Goal: Task Accomplishment & Management: Manage account settings

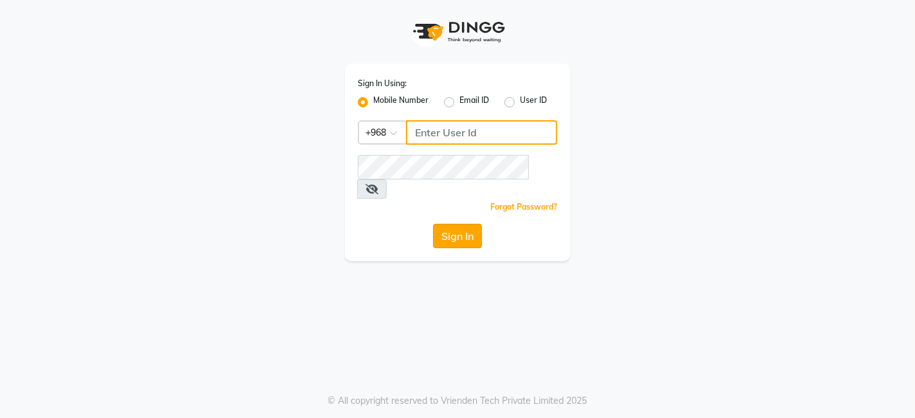
type input "79325124"
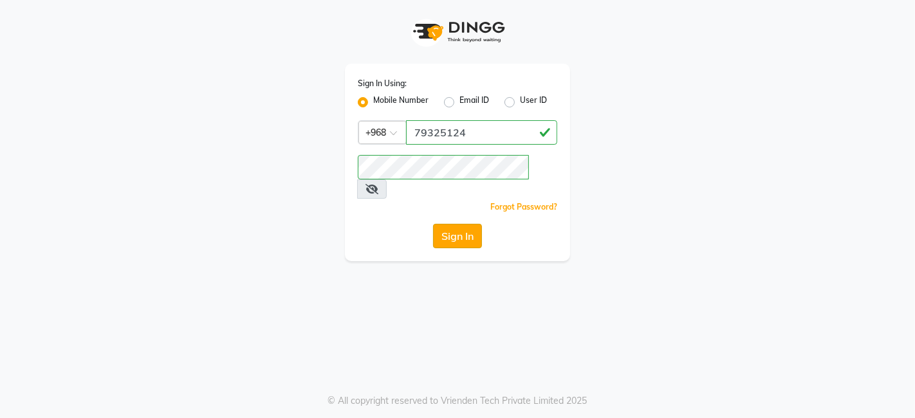
click at [459, 224] on button "Sign In" at bounding box center [457, 236] width 49 height 24
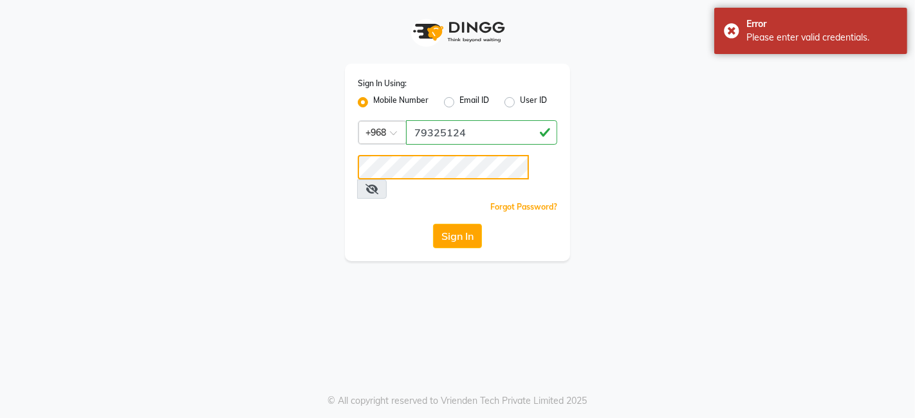
click at [282, 164] on div "Sign In Using: Mobile Number Email ID User ID Country Code × [PHONE_NUMBER] Rem…" at bounding box center [457, 130] width 733 height 261
click at [433, 224] on button "Sign In" at bounding box center [457, 236] width 49 height 24
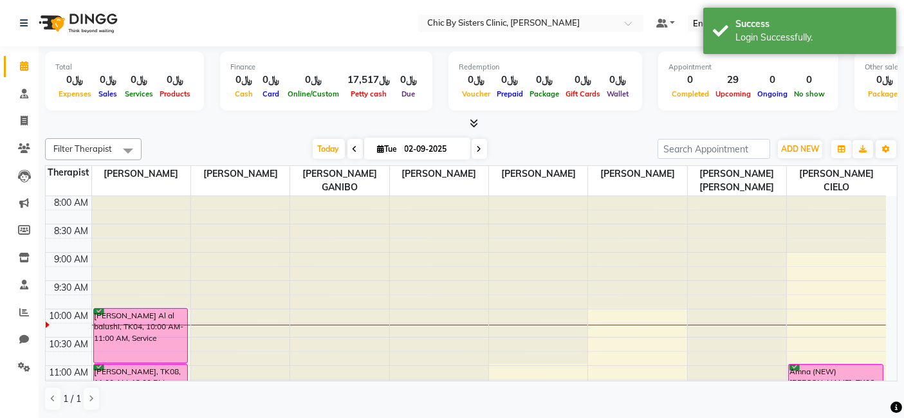
click at [406, 147] on input "02-09-2025" at bounding box center [433, 149] width 64 height 19
select select "9"
select select "2025"
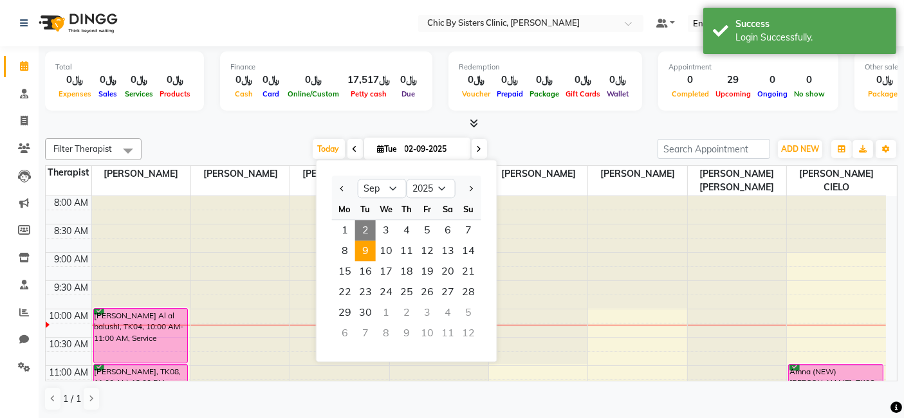
click at [365, 249] on span "9" at bounding box center [365, 251] width 21 height 21
type input "[DATE]"
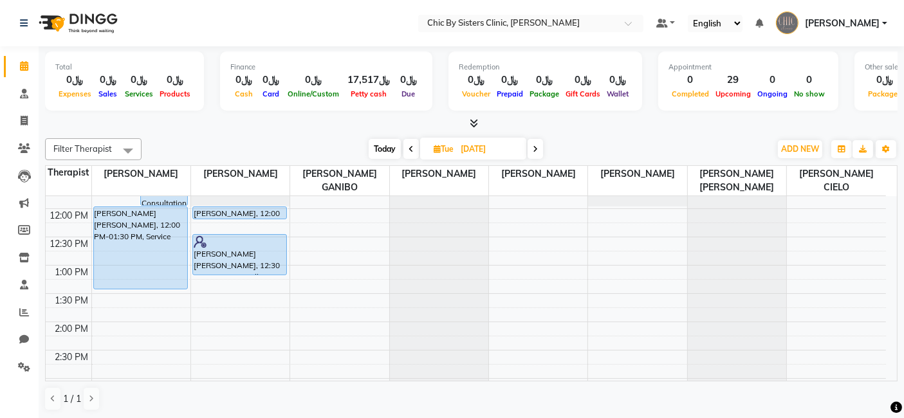
scroll to position [213, 0]
click at [26, 284] on icon at bounding box center [24, 285] width 8 height 10
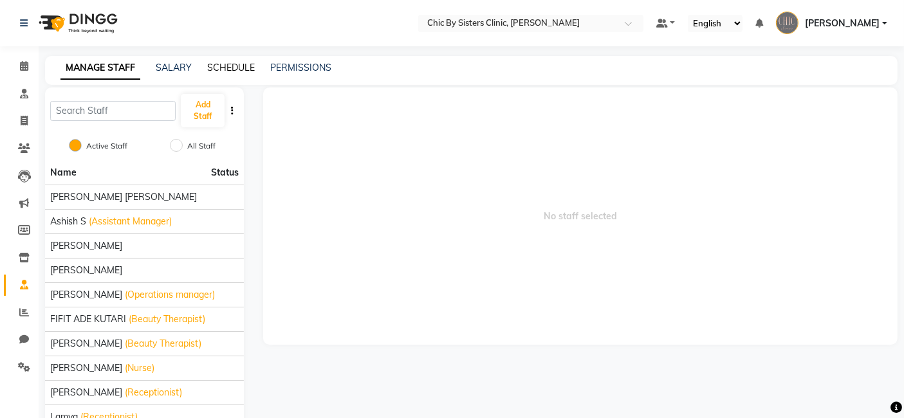
click at [233, 67] on link "SCHEDULE" at bounding box center [231, 68] width 48 height 12
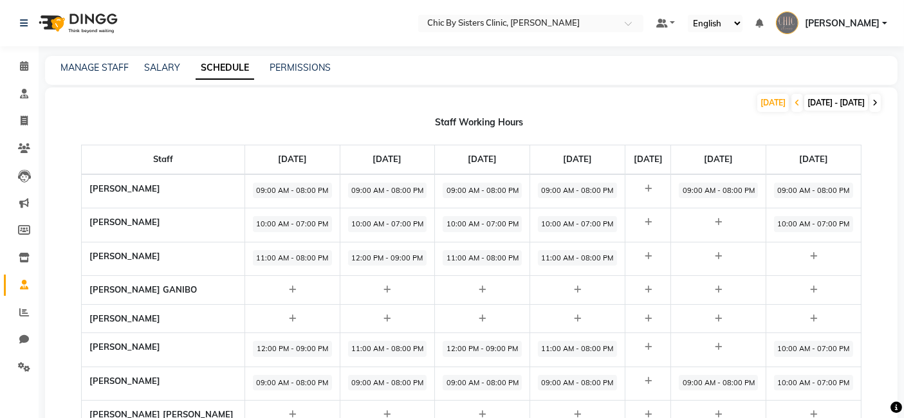
click at [873, 100] on icon at bounding box center [874, 103] width 5 height 8
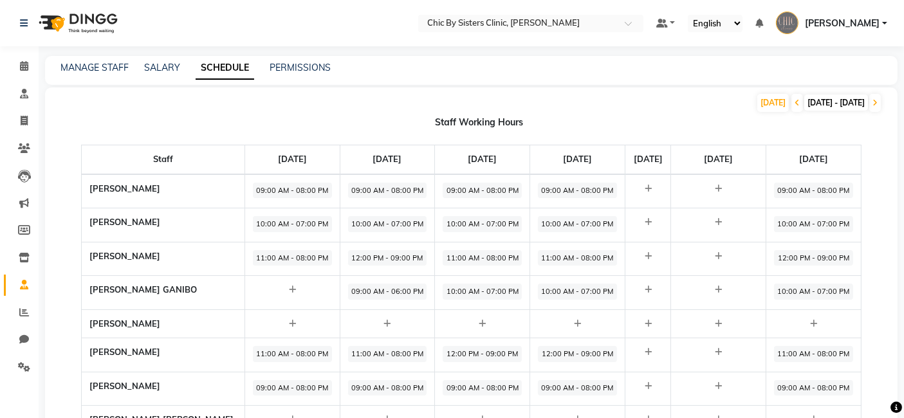
click at [452, 291] on span "10:00 AM - 07:00 PM" at bounding box center [482, 292] width 79 height 16
select select "10:00 AM"
select select "07:00 PM"
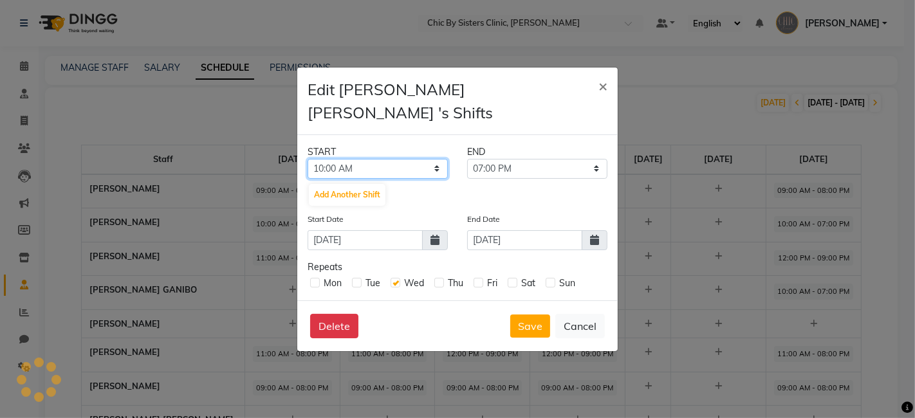
click at [436, 167] on select "12:00 AM 12:15 AM 12:30 AM 12:45 AM 01:00 AM 01:15 AM 01:30 AM 01:45 AM 02:00 A…" at bounding box center [377, 169] width 140 height 20
select select "12:00 PM"
click at [307, 159] on select "12:00 AM 12:15 AM 12:30 AM 12:45 AM 01:00 AM 01:15 AM 01:30 AM 01:45 AM 02:00 A…" at bounding box center [377, 169] width 140 height 20
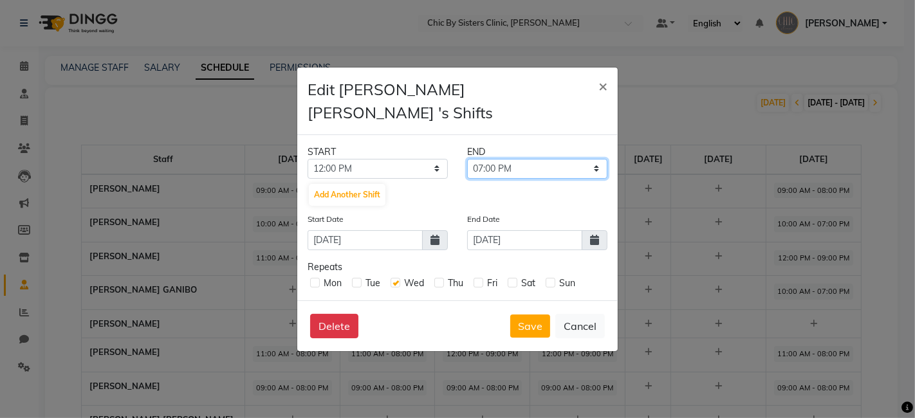
click at [524, 166] on select "12:15 PM 12:30 PM 12:45 PM 01:00 PM 01:15 PM 01:30 PM 01:45 PM 02:00 PM 02:15 P…" at bounding box center [537, 169] width 140 height 20
select select "09:00 PM"
click at [467, 159] on select "12:15 PM 12:30 PM 12:45 PM 01:00 PM 01:15 PM 01:30 PM 01:45 PM 02:00 PM 02:15 P…" at bounding box center [537, 169] width 140 height 20
click at [526, 328] on button "Save" at bounding box center [530, 326] width 40 height 23
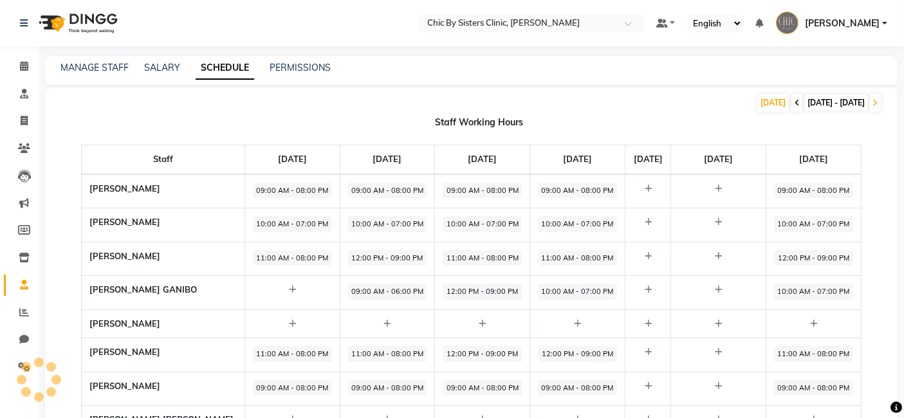
click at [794, 105] on icon at bounding box center [796, 103] width 5 height 8
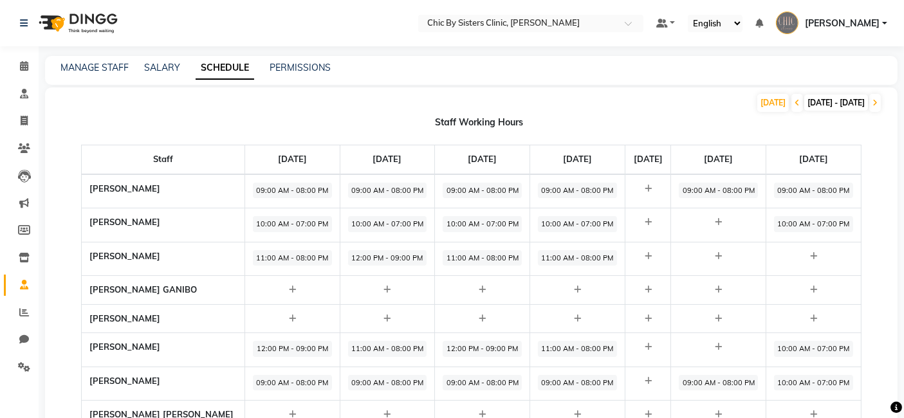
click at [327, 114] on div "TODAY 01-09-2025 - 07-09-2025 Staff Working Hours Staff Monday, Sep 1 Tuesday, …" at bounding box center [471, 384] width 852 height 594
click at [348, 375] on span "09:00 AM - 08:00 PM" at bounding box center [387, 383] width 79 height 16
select select "09:00 AM"
select select "08:00 PM"
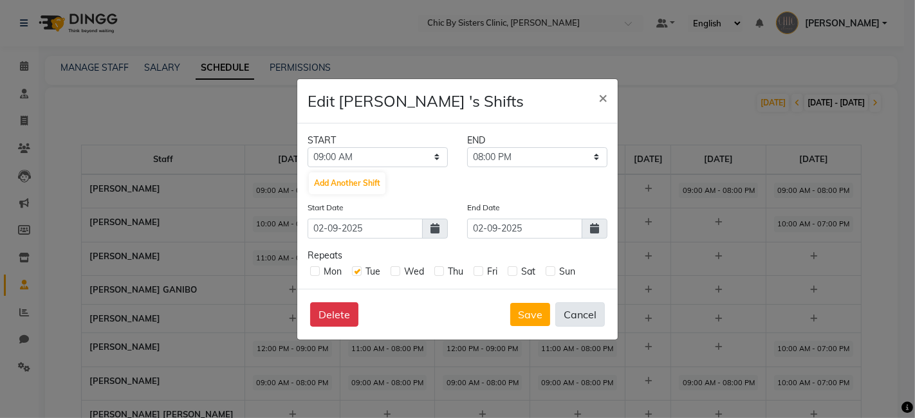
click at [580, 324] on button "Cancel" at bounding box center [580, 314] width 50 height 24
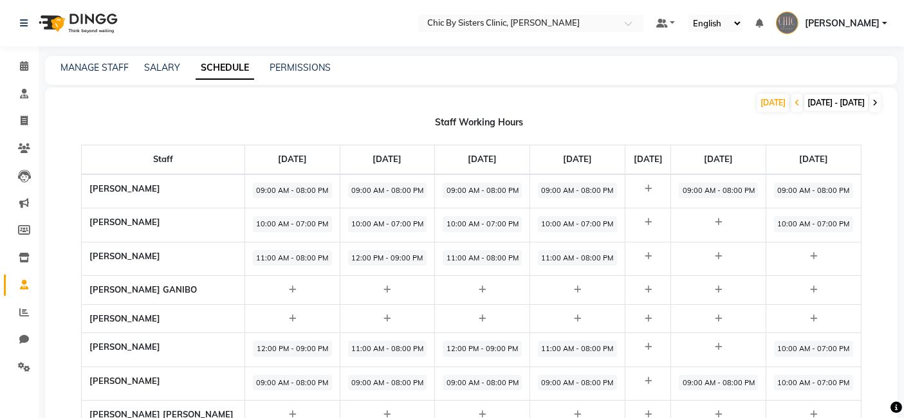
click at [874, 104] on icon at bounding box center [874, 103] width 5 height 8
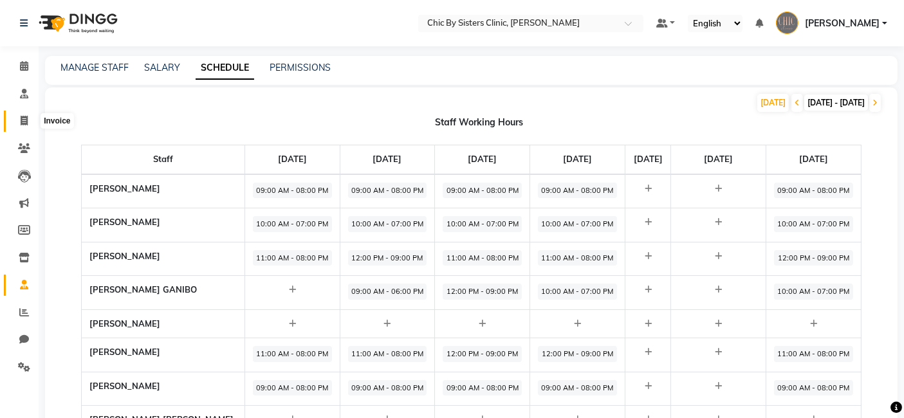
click at [21, 120] on icon at bounding box center [24, 121] width 7 height 10
select select "service"
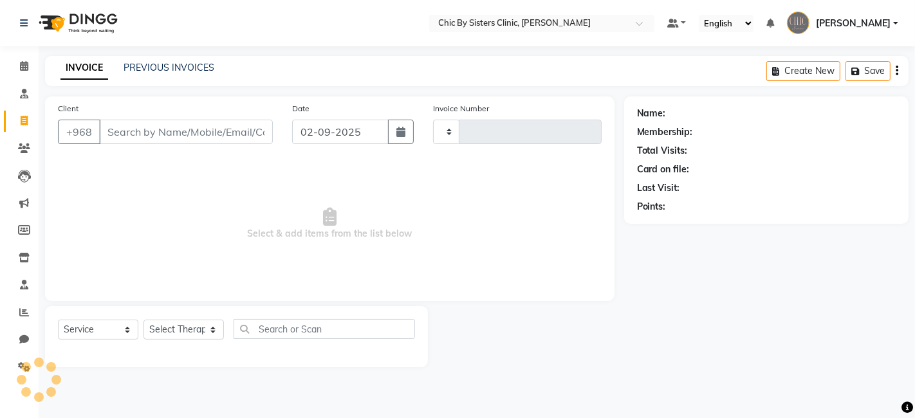
type input "2030"
select select "6348"
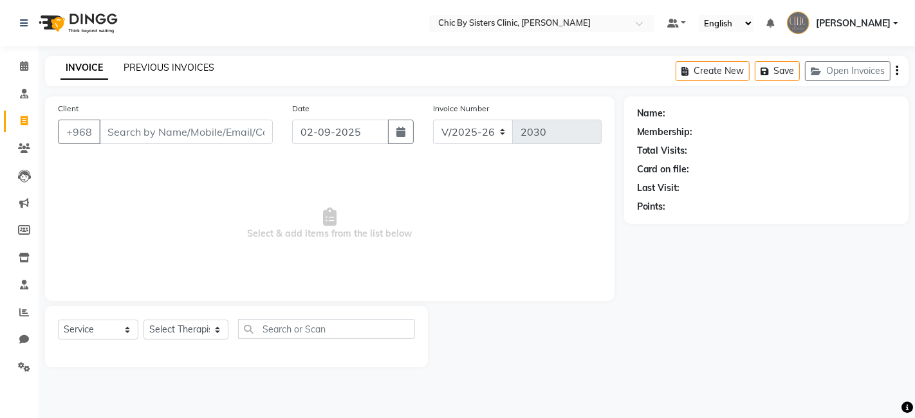
click at [196, 67] on link "PREVIOUS INVOICES" at bounding box center [169, 68] width 91 height 12
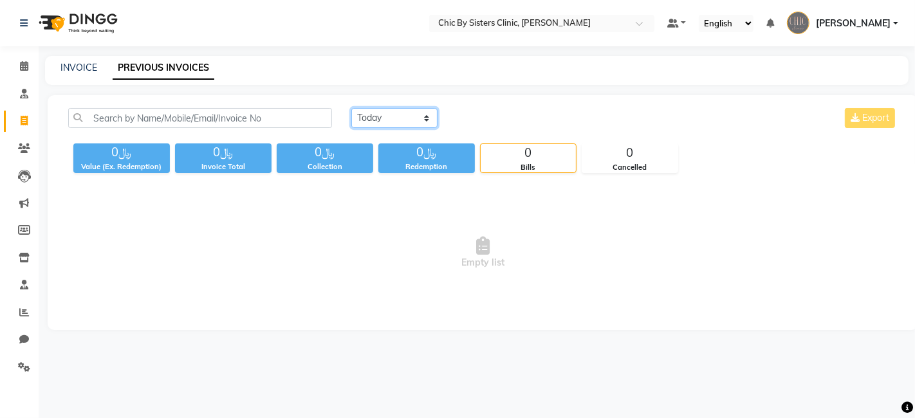
click at [428, 118] on select "Today Yesterday Custom Range" at bounding box center [394, 118] width 86 height 20
select select "range"
click at [351, 108] on select "Today Yesterday Custom Range" at bounding box center [394, 118] width 86 height 20
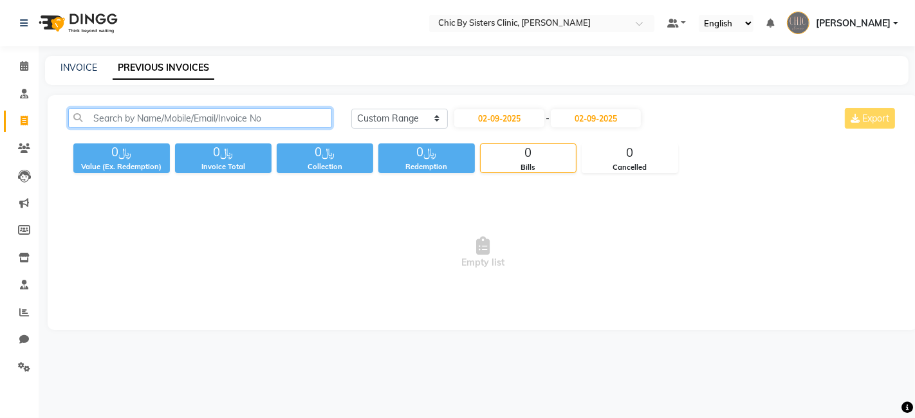
click at [241, 124] on input "text" at bounding box center [200, 118] width 264 height 20
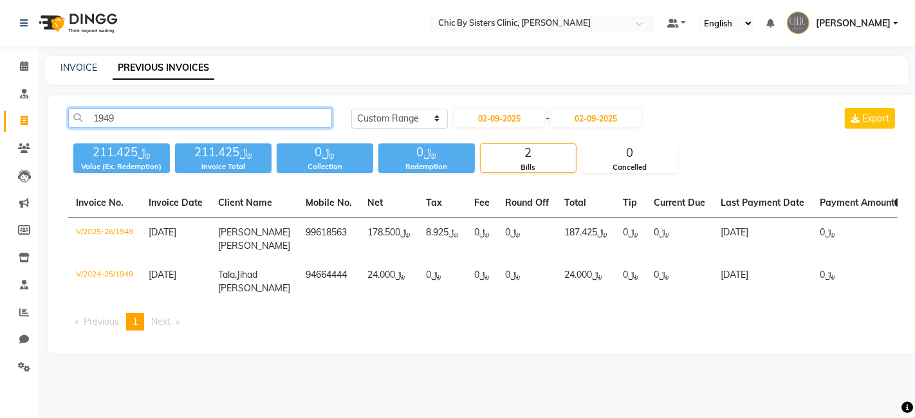
type input "1949"
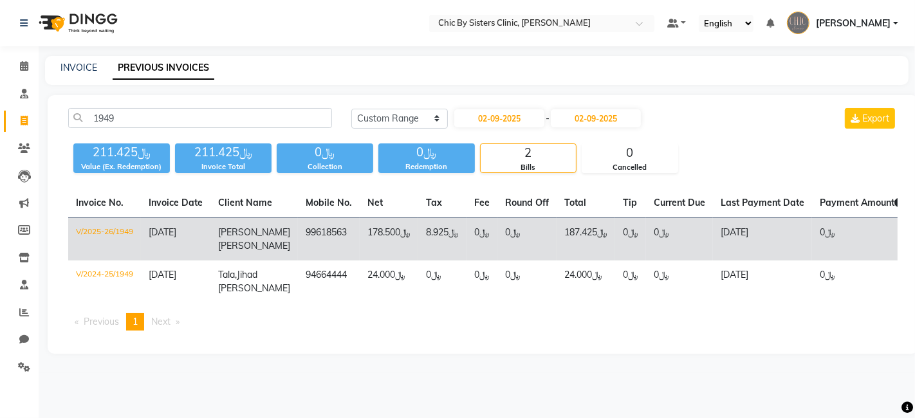
click at [397, 257] on td "﷼178.500" at bounding box center [389, 239] width 59 height 43
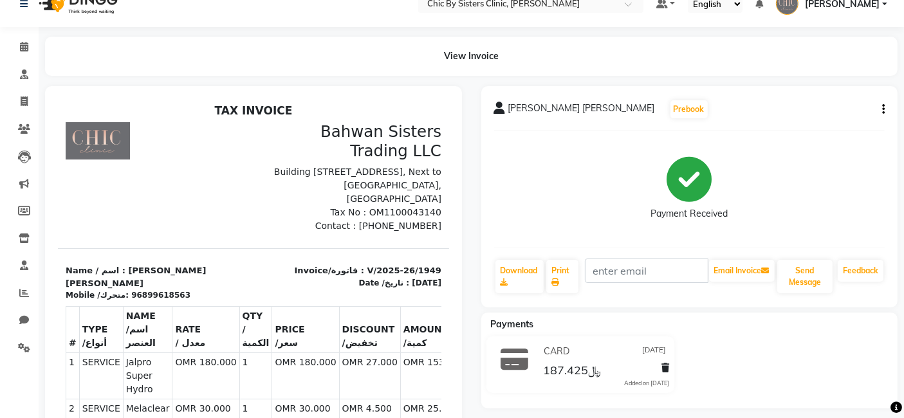
scroll to position [162, 0]
